Goal: Entertainment & Leisure: Consume media (video, audio)

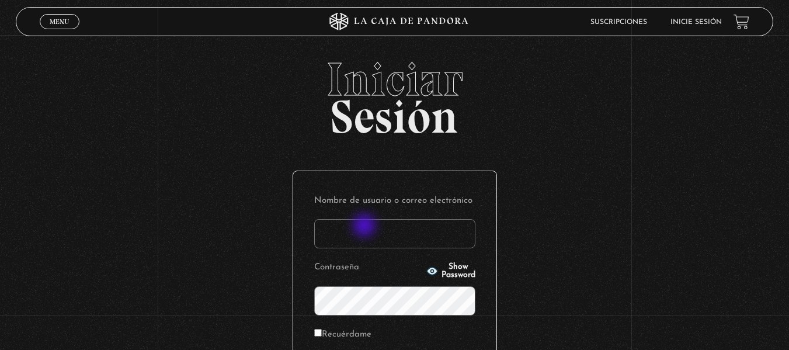
click at [366, 227] on input "Nombre de usuario o correo electrónico" at bounding box center [394, 233] width 161 height 29
type input "mar.24@hotmail.es"
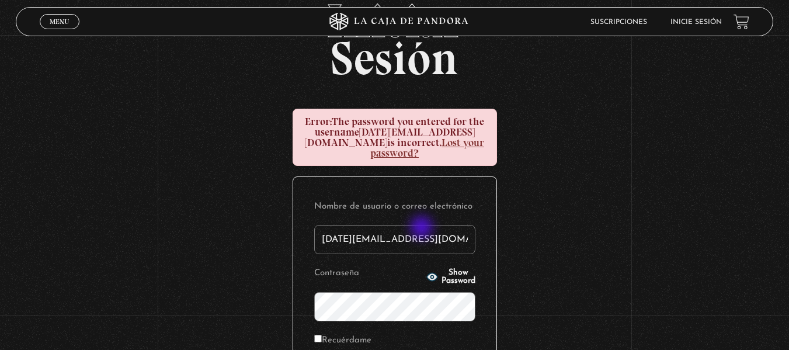
scroll to position [117, 0]
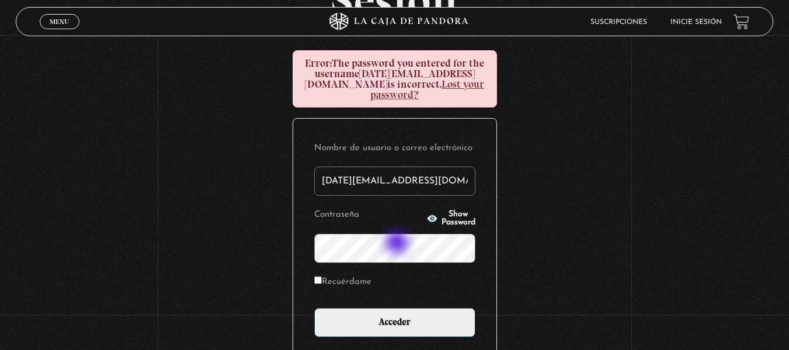
click at [314, 308] on input "Acceder" at bounding box center [394, 322] width 161 height 29
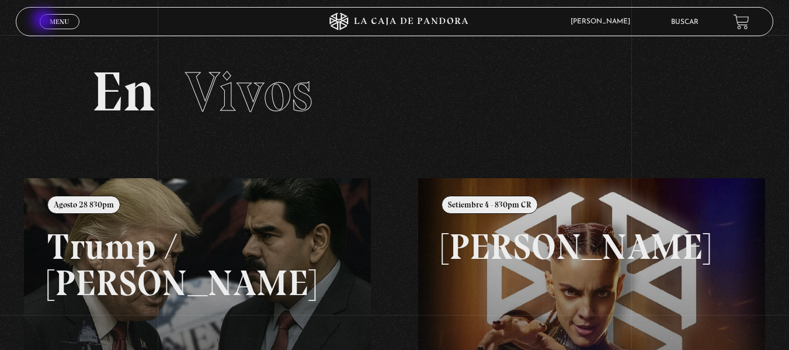
click at [47, 22] on link "Menu Cerrar" at bounding box center [60, 21] width 40 height 15
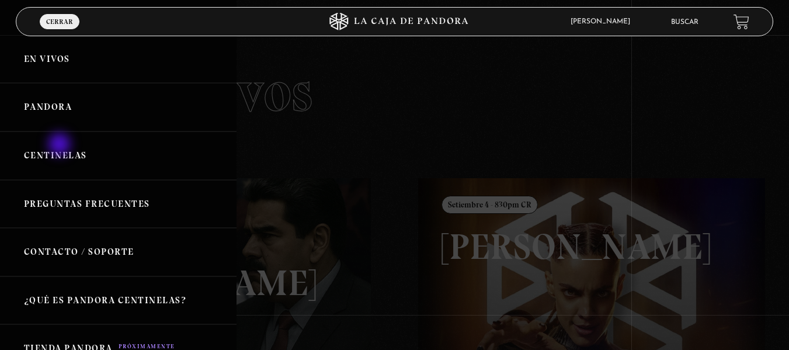
click at [61, 145] on link "Centinelas" at bounding box center [118, 155] width 236 height 48
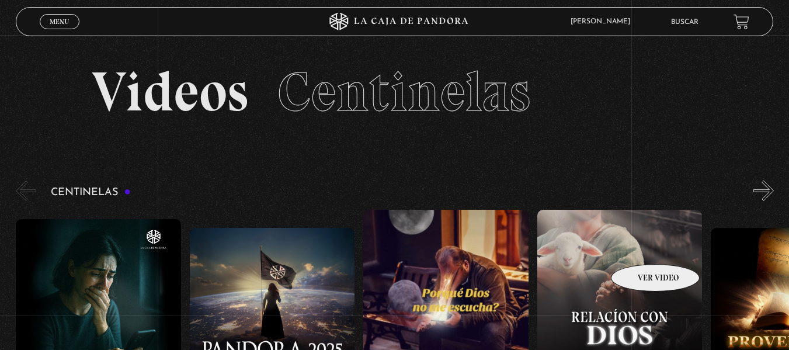
scroll to position [175, 0]
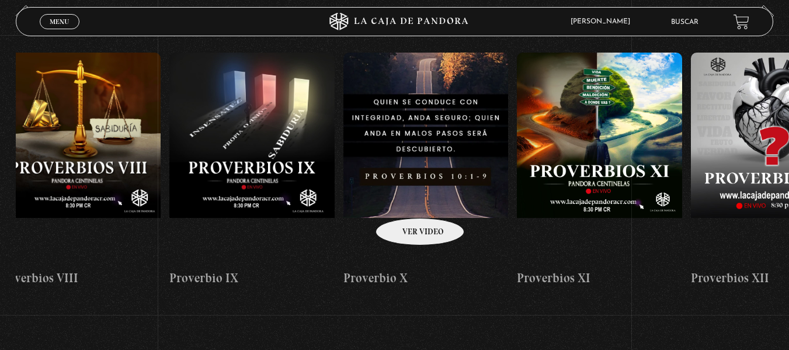
drag, startPoint x: 670, startPoint y: 163, endPoint x: 319, endPoint y: 214, distance: 355.0
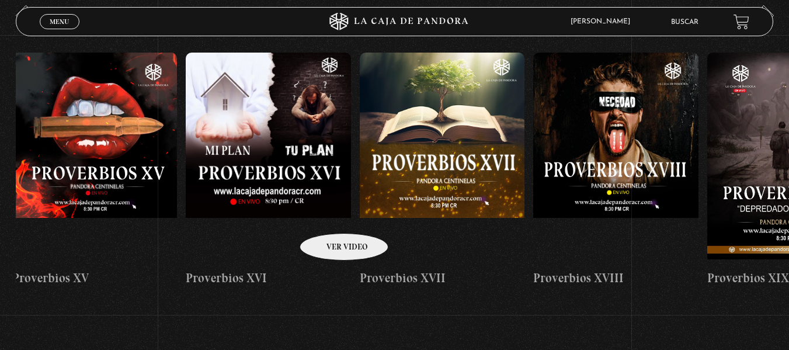
scroll to position [0, 2980]
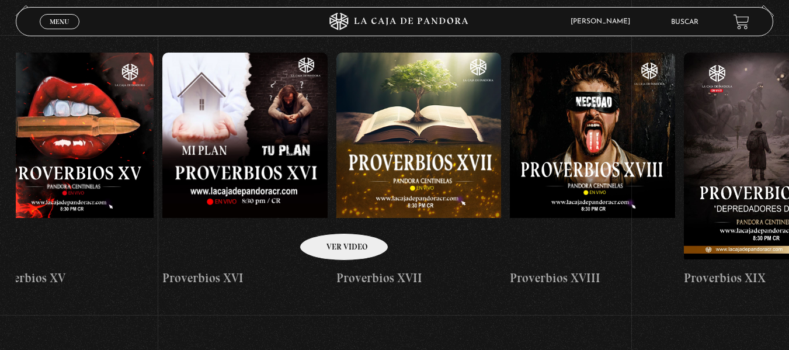
drag, startPoint x: 572, startPoint y: 167, endPoint x: 327, endPoint y: 215, distance: 249.3
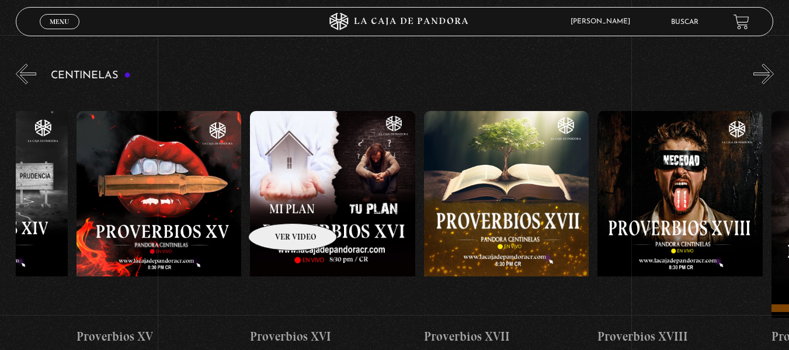
scroll to position [0, 2886]
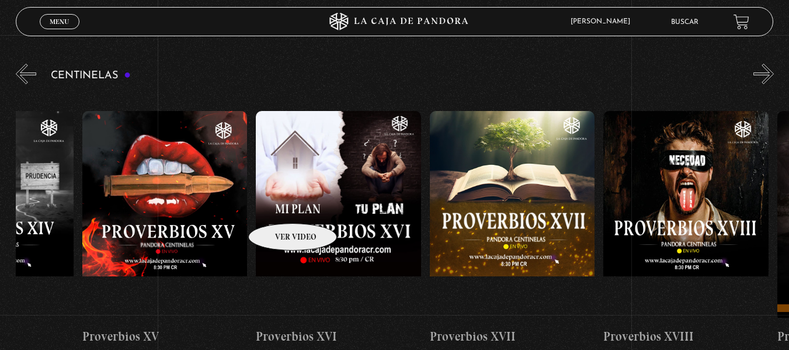
click at [280, 205] on figure at bounding box center [338, 216] width 165 height 210
click at [325, 205] on figure at bounding box center [338, 216] width 165 height 210
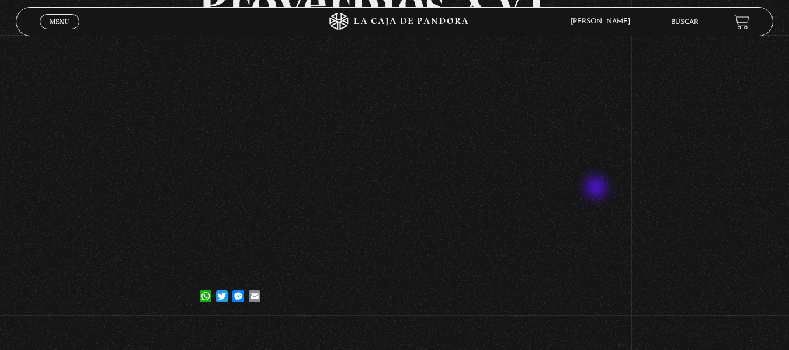
scroll to position [58, 0]
